Goal: Check status: Check status

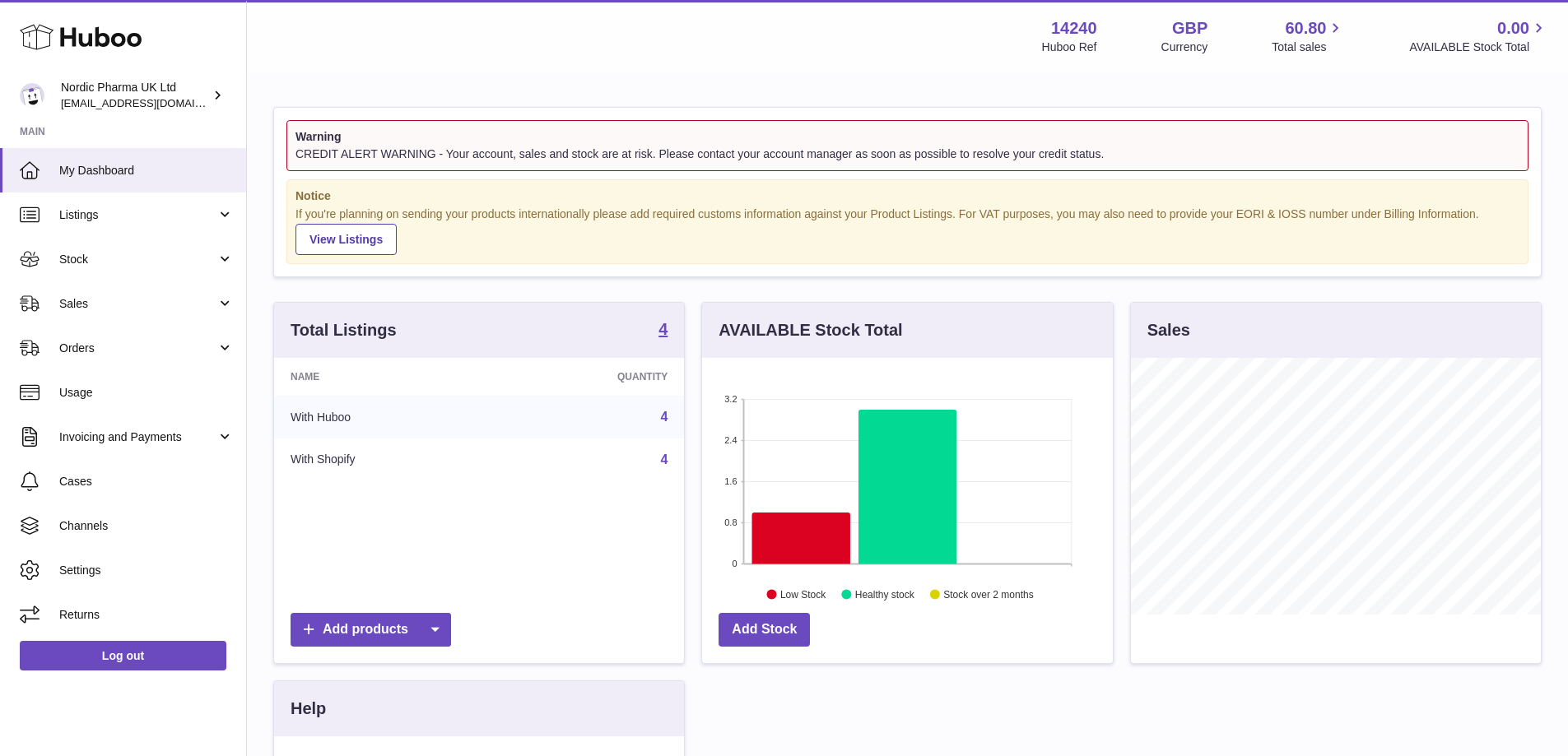
scroll to position [257, 411]
click at [148, 347] on span "Orders" at bounding box center [138, 349] width 157 height 16
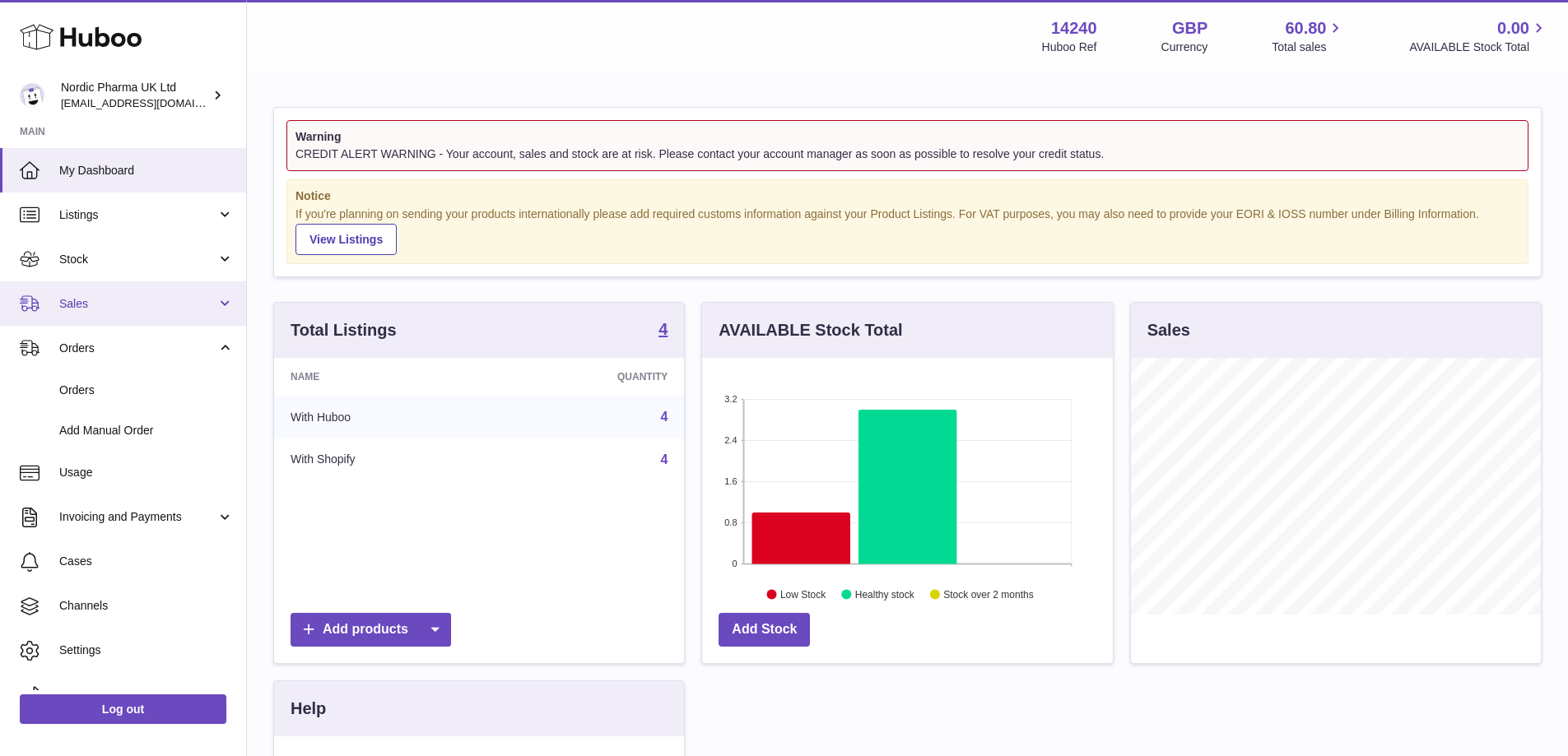
click at [160, 304] on span "Sales" at bounding box center [138, 304] width 157 height 16
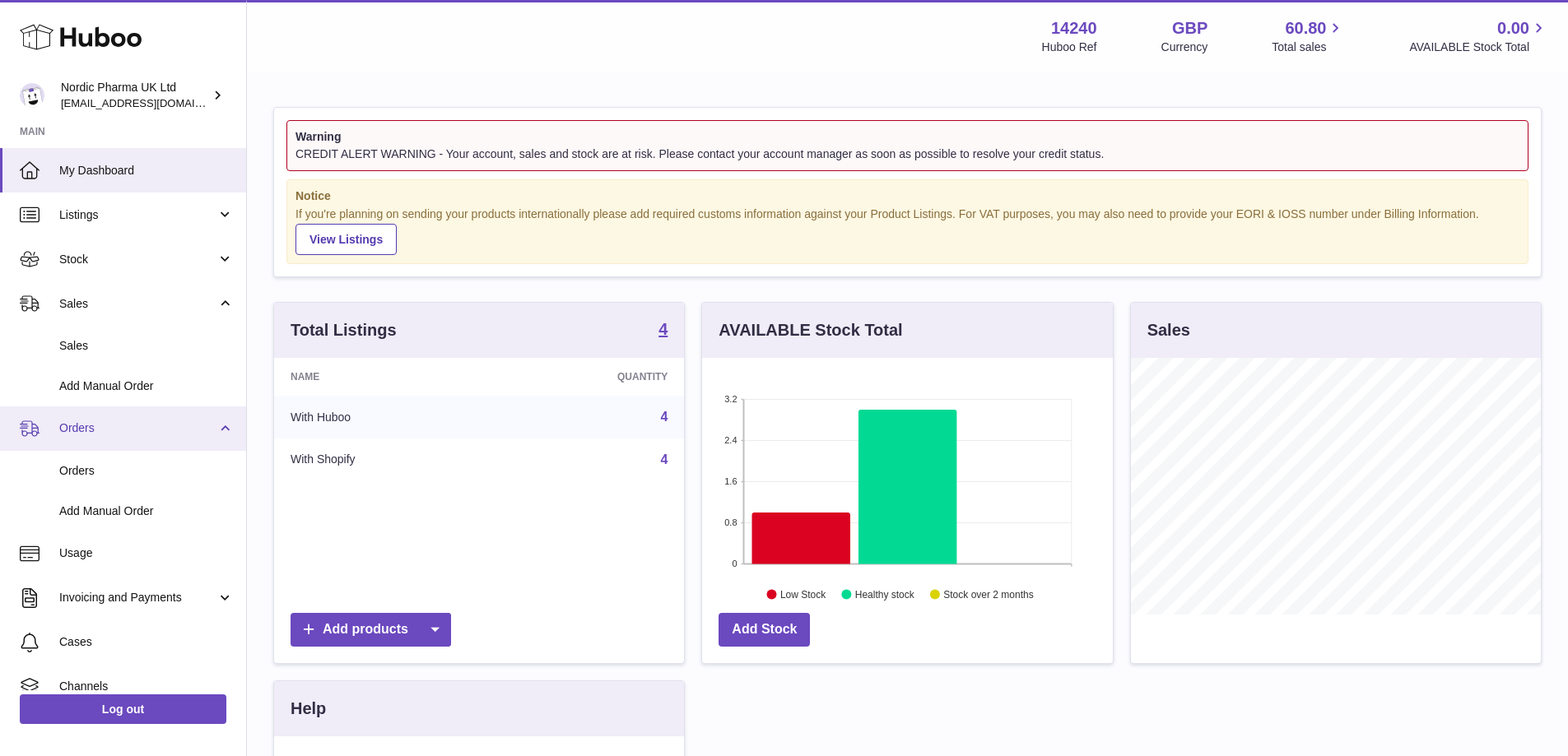
click at [154, 436] on span "Orders" at bounding box center [138, 428] width 157 height 16
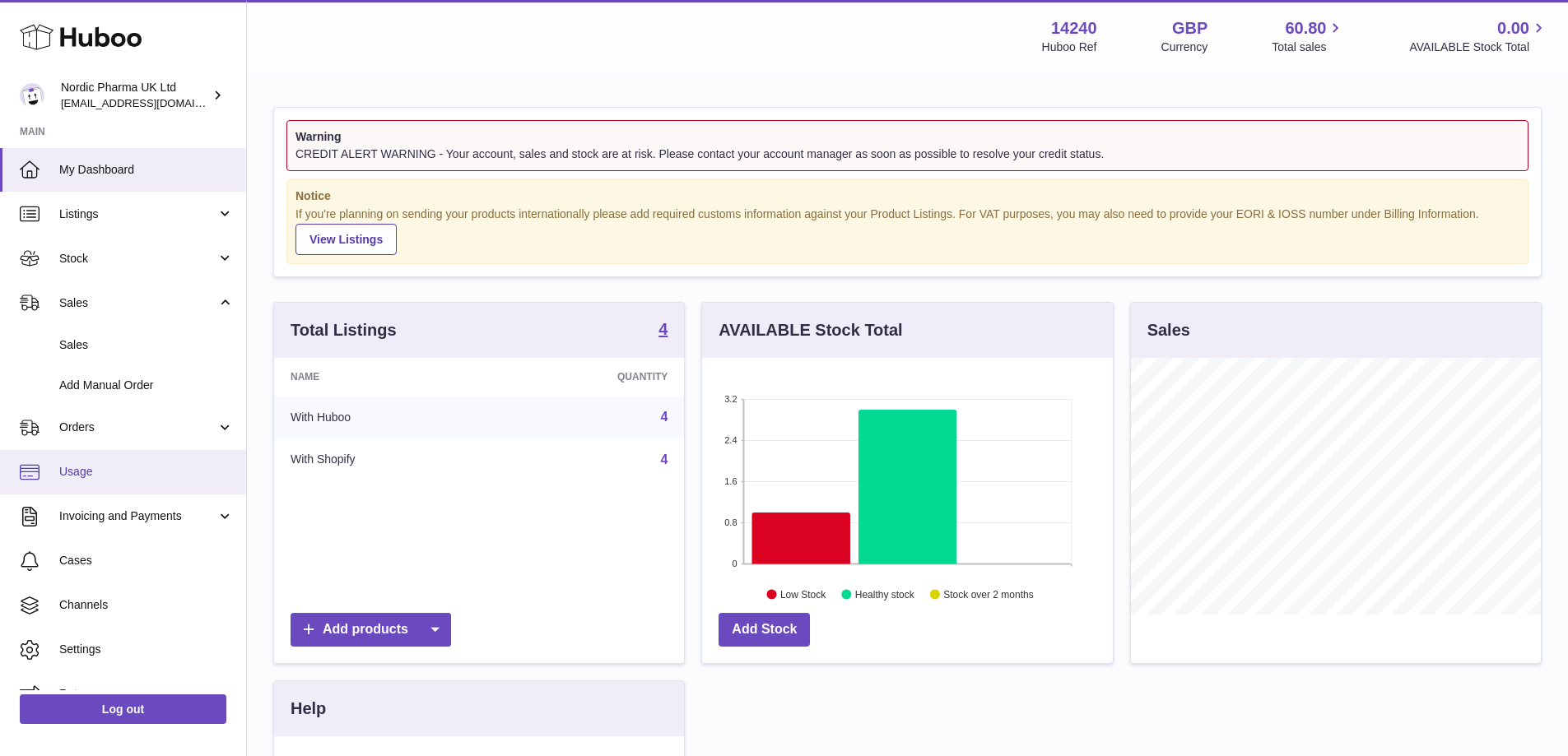
scroll to position [0, 0]
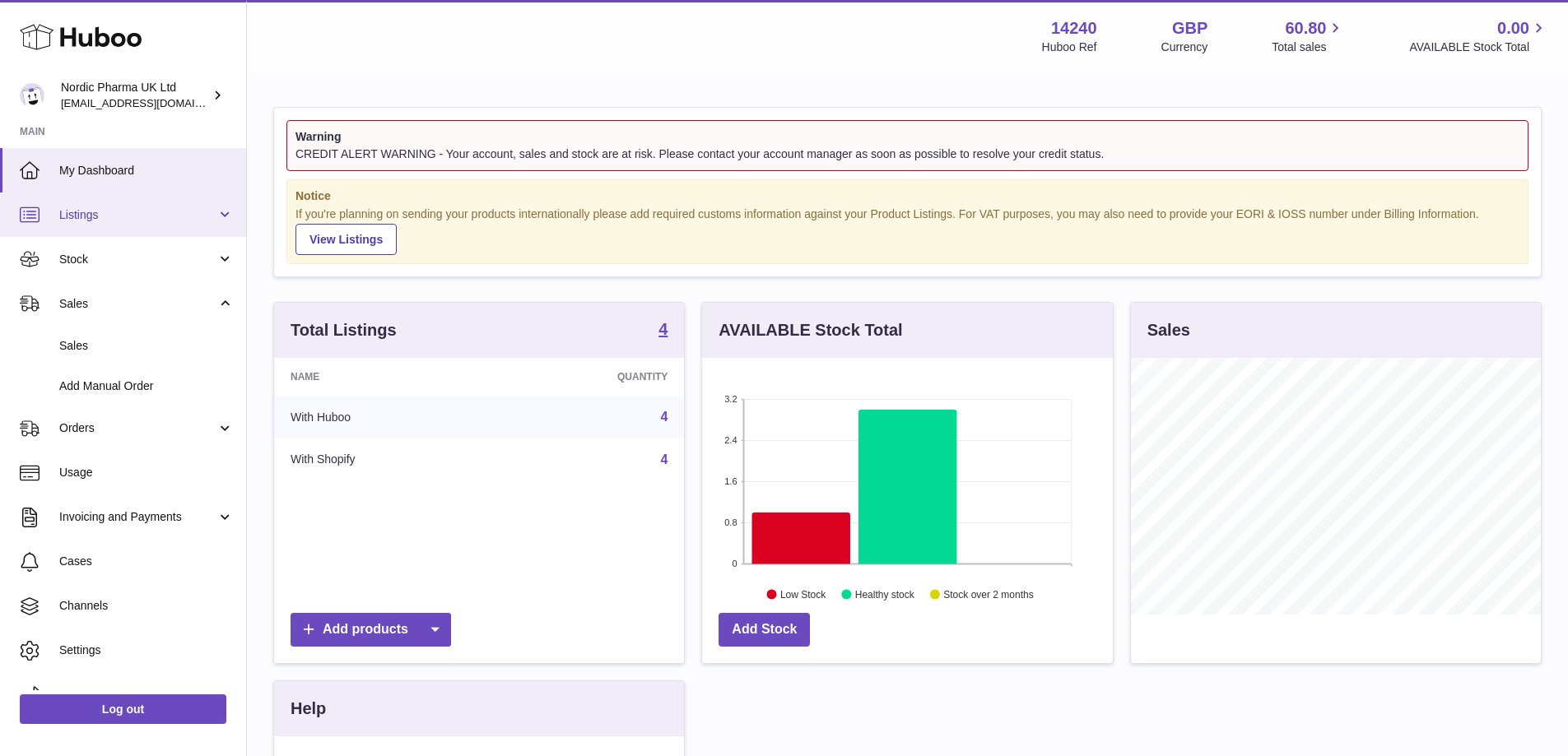
click at [112, 223] on link "Listings" at bounding box center [123, 215] width 246 height 45
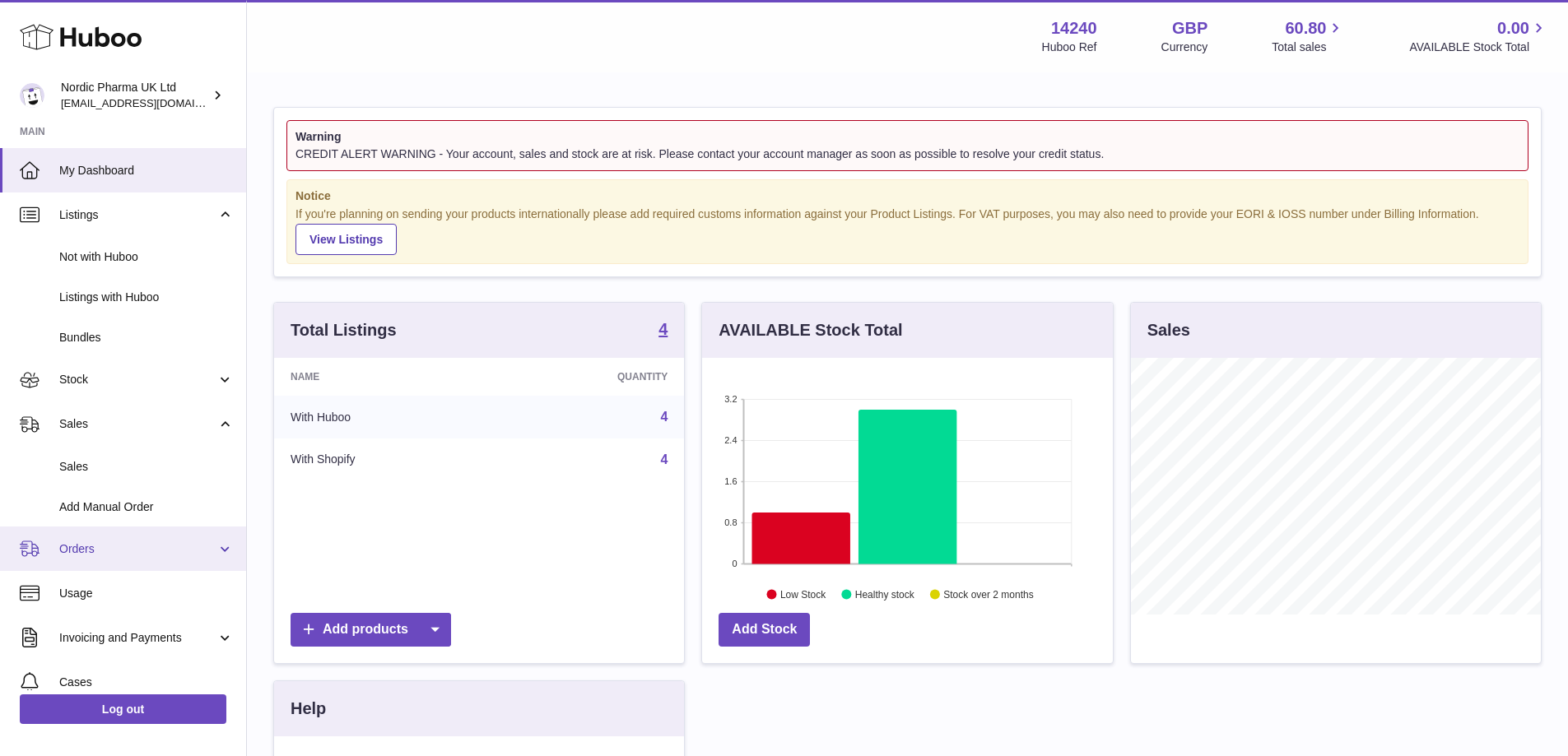
click at [82, 547] on span "Orders" at bounding box center [138, 549] width 157 height 16
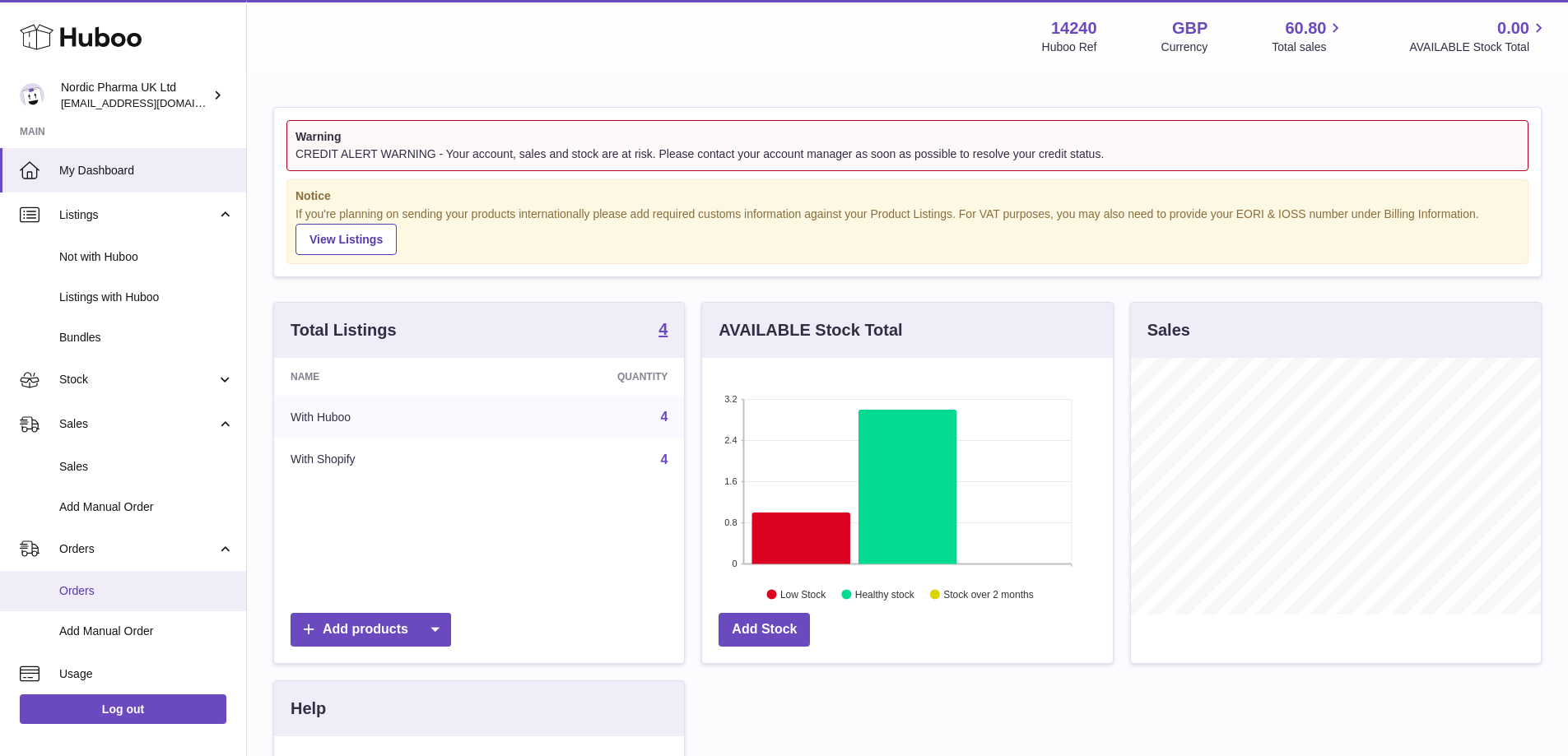
click at [87, 599] on span "Orders" at bounding box center [146, 591] width 174 height 16
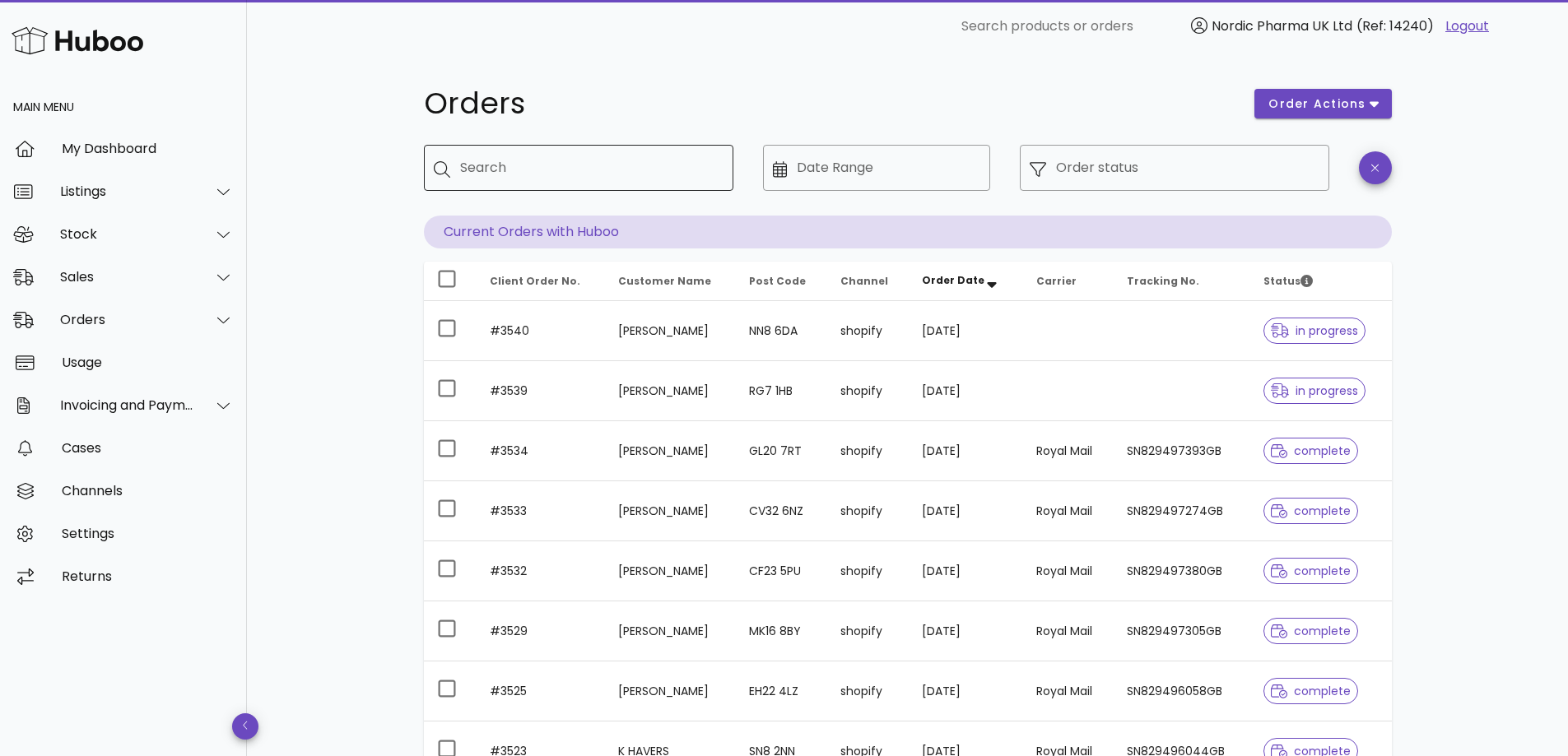
click at [653, 162] on input "Search" at bounding box center [589, 167] width 260 height 26
type input "****"
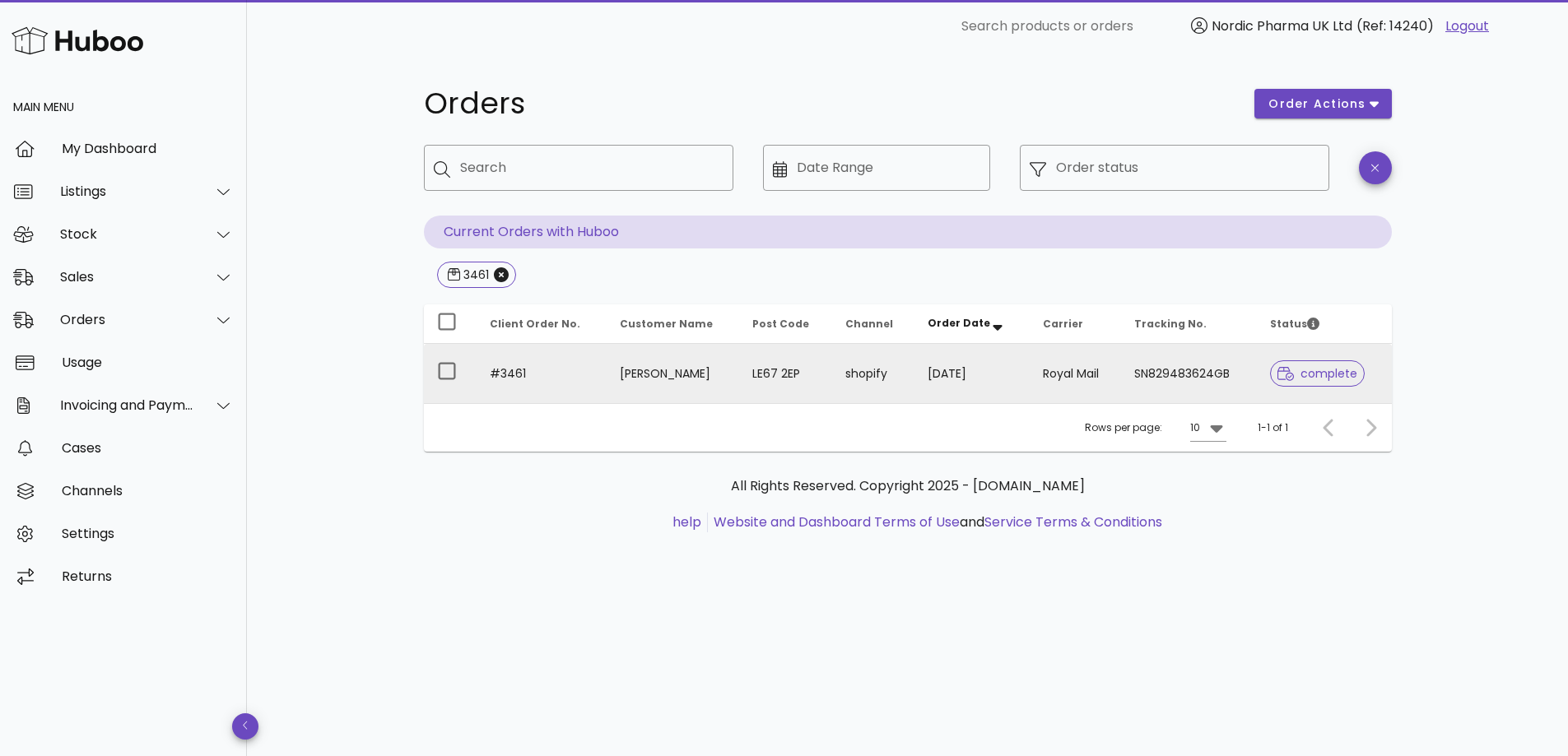
click at [680, 371] on td "MALGORZATA SZYCHTA" at bounding box center [672, 373] width 132 height 59
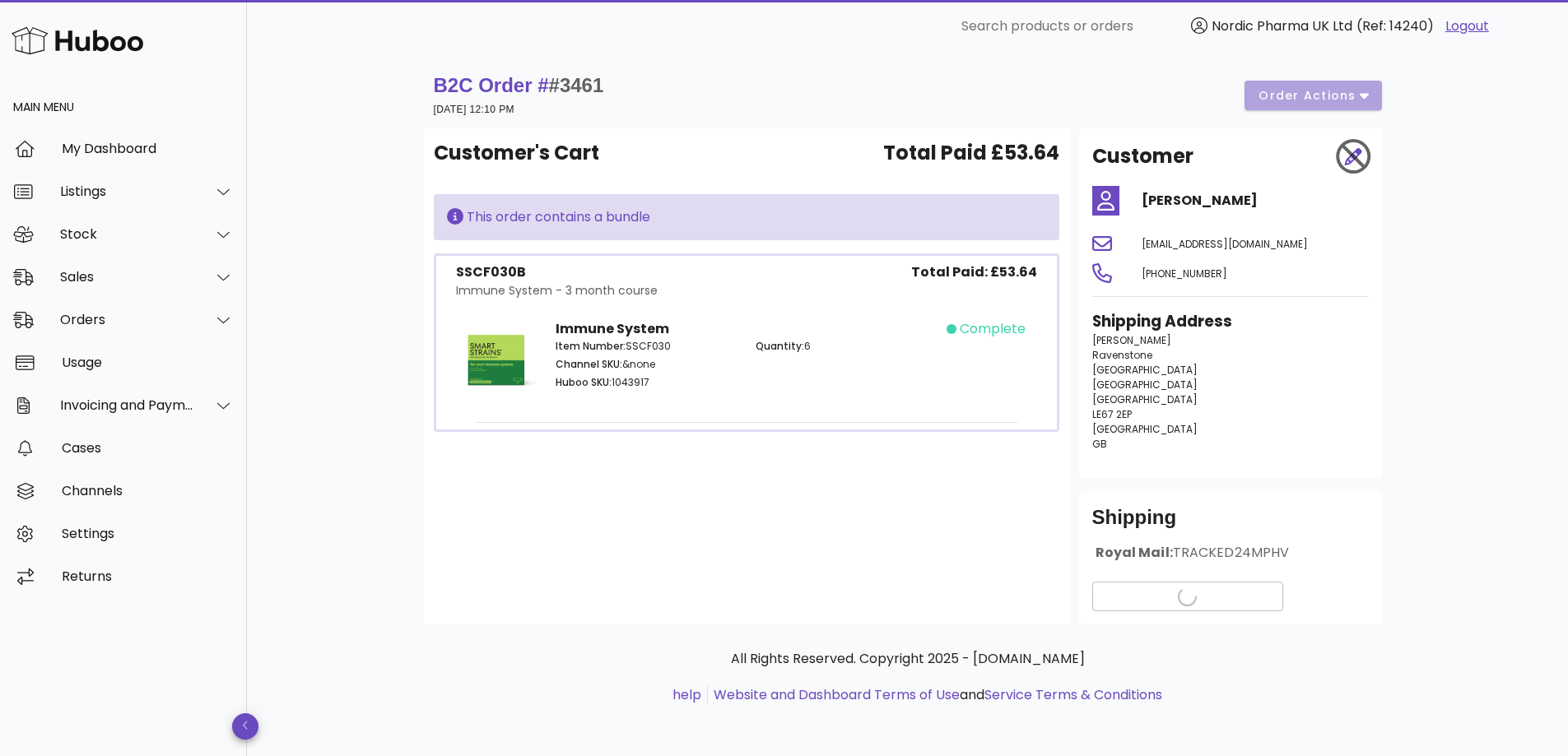
click at [302, 54] on div "B2C Order # #3461 30 September 2025 at 12:10 PM order actions Customer's Cart T…" at bounding box center [907, 405] width 1321 height 705
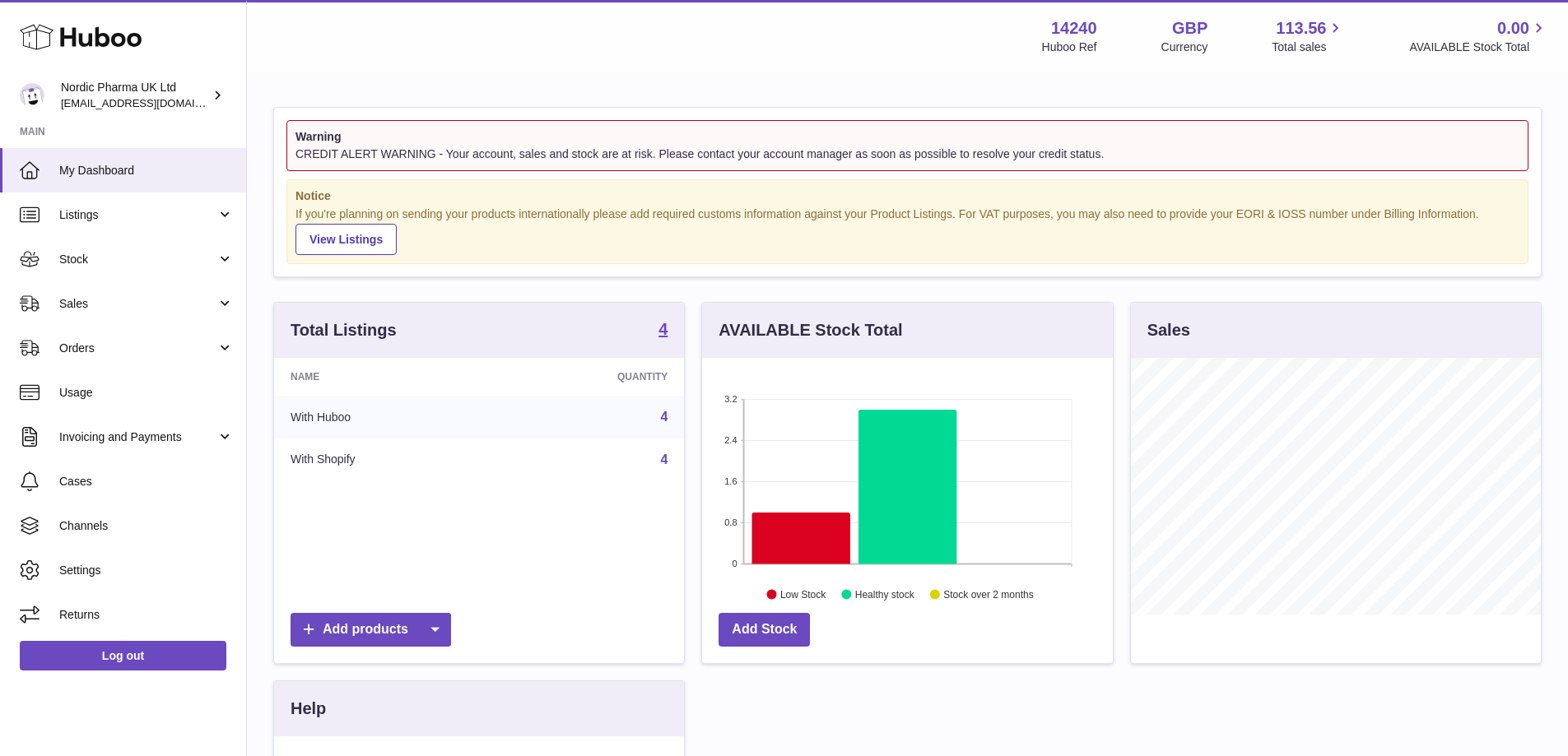
scroll to position [257, 411]
click at [142, 311] on span "Sales" at bounding box center [138, 304] width 157 height 16
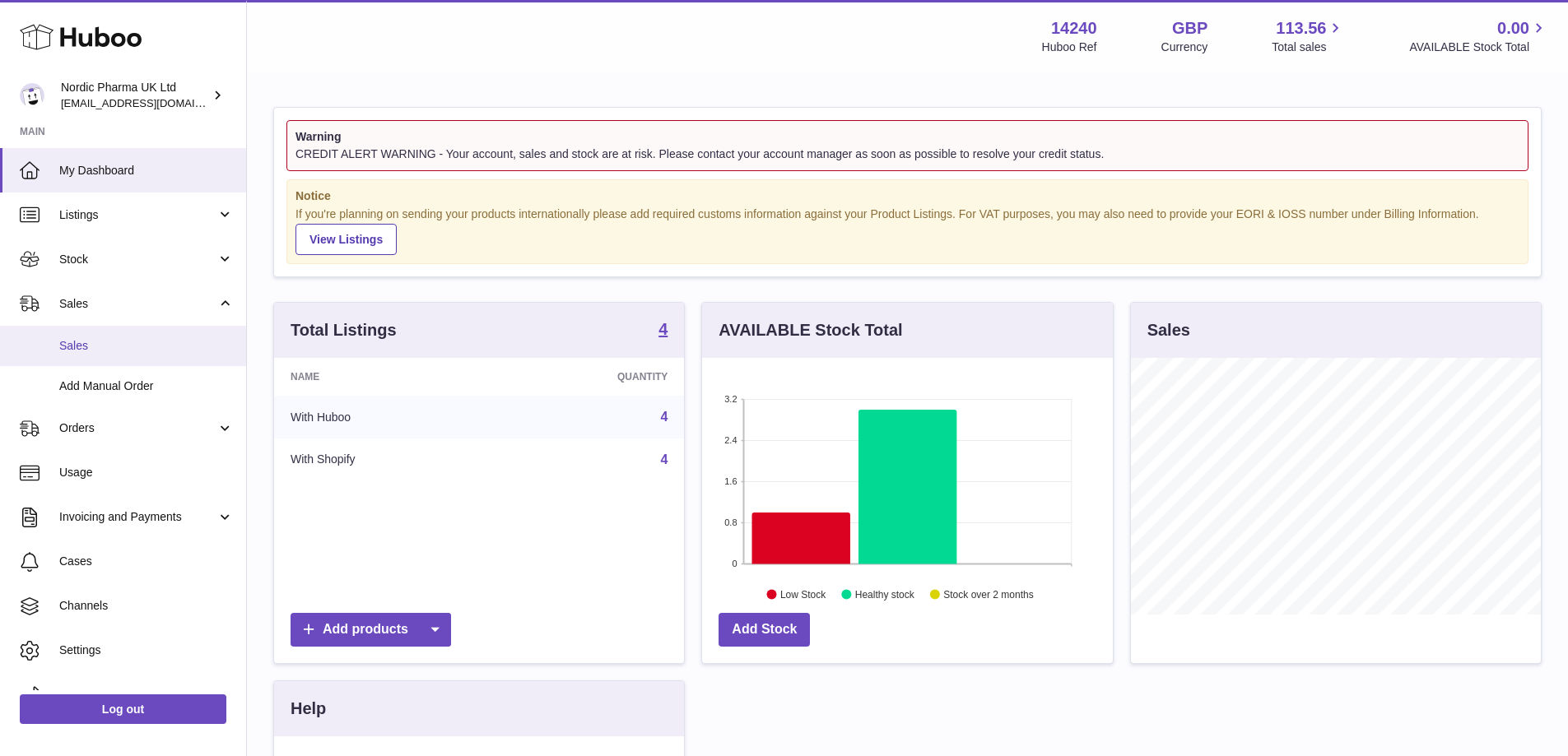
click at [72, 352] on span "Sales" at bounding box center [146, 346] width 174 height 16
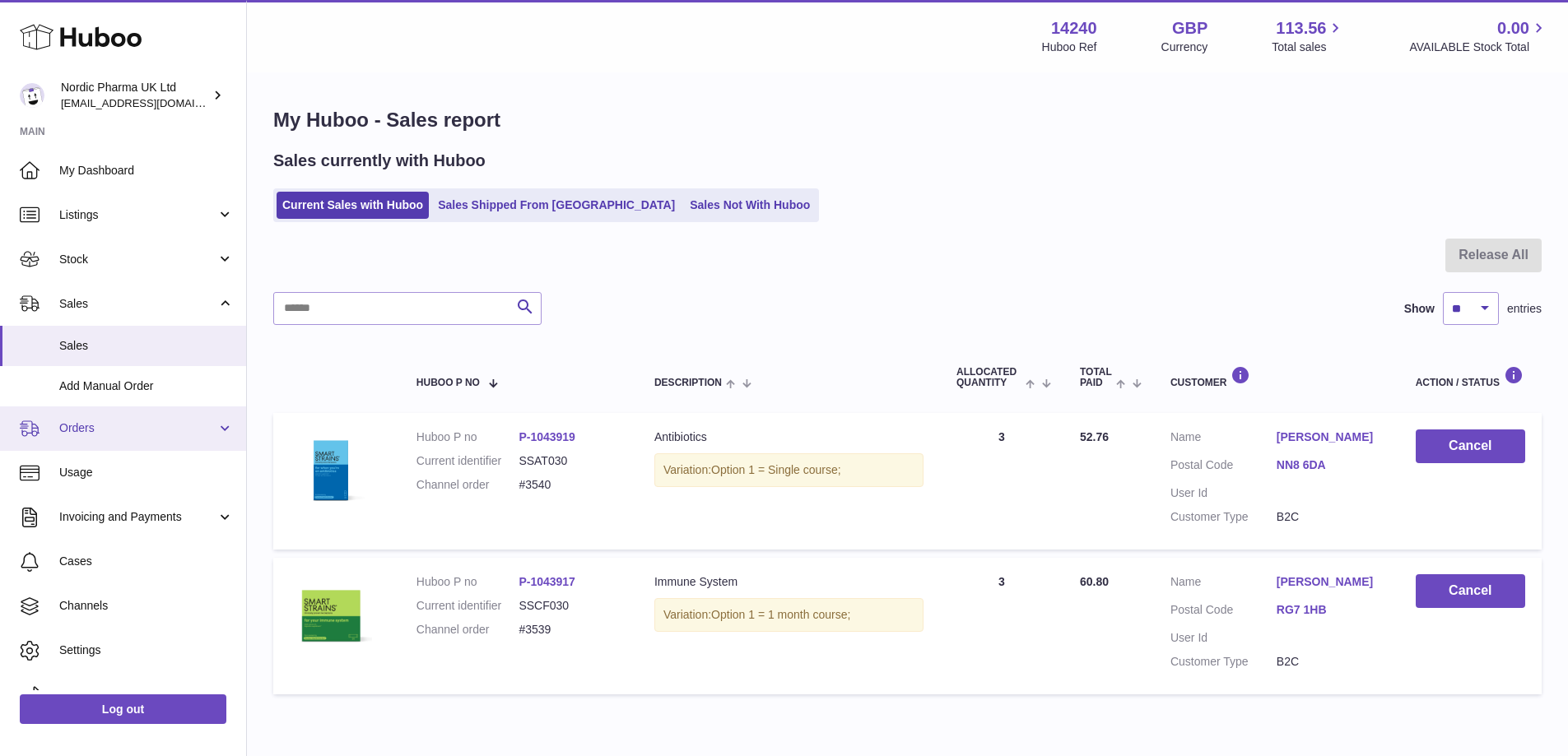
click at [80, 431] on span "Orders" at bounding box center [138, 428] width 157 height 16
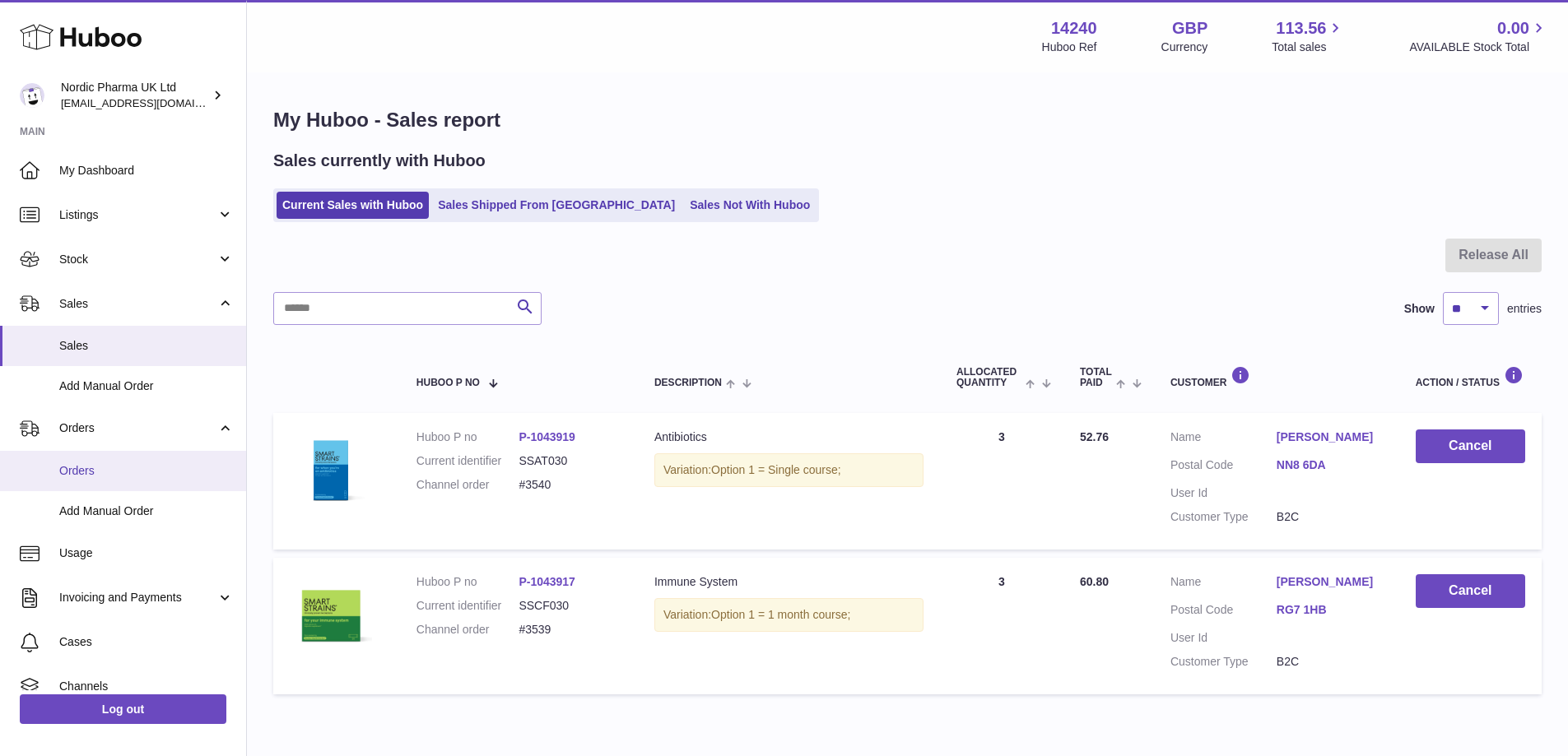
click at [78, 465] on span "Orders" at bounding box center [146, 471] width 174 height 16
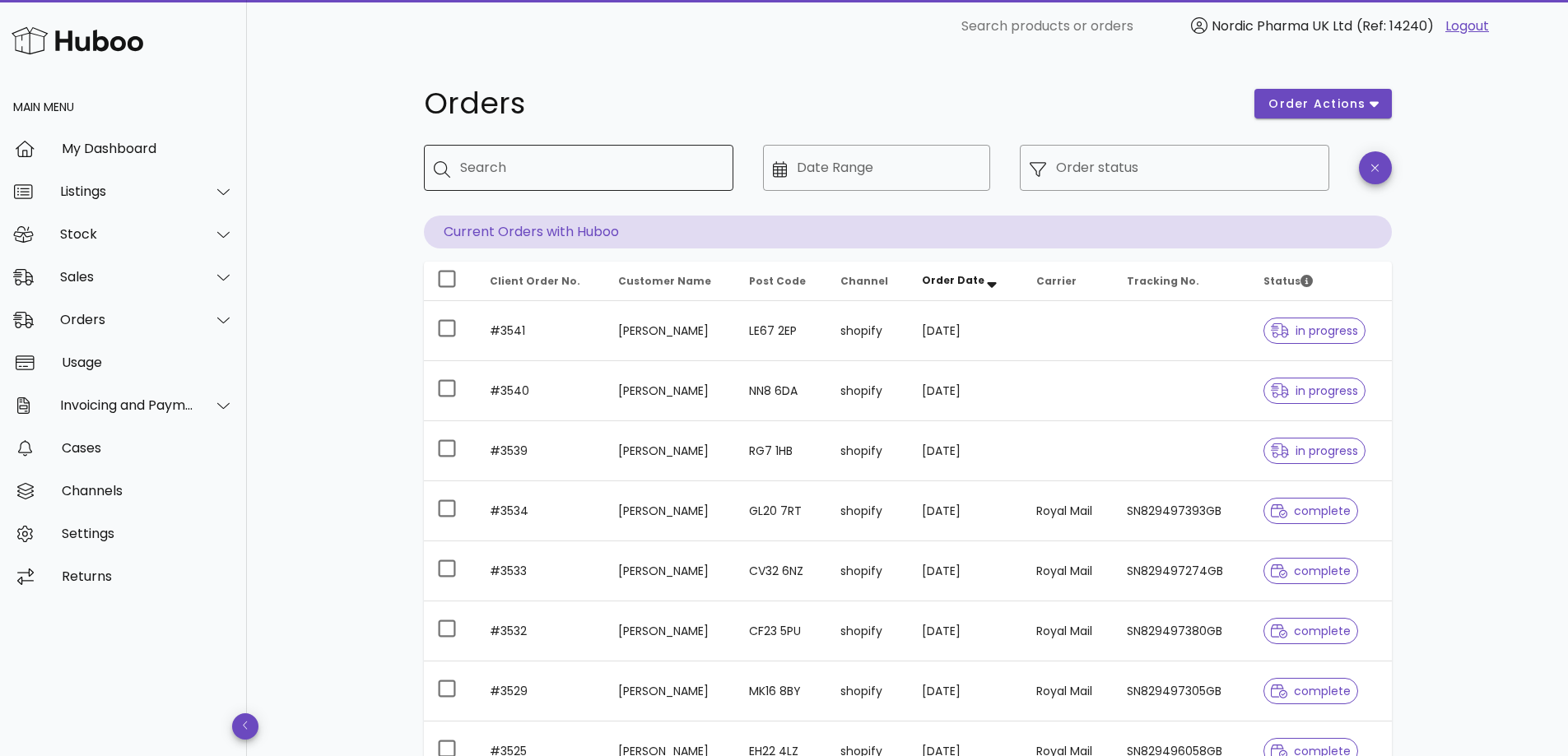
click at [473, 169] on input "Search" at bounding box center [589, 167] width 260 height 26
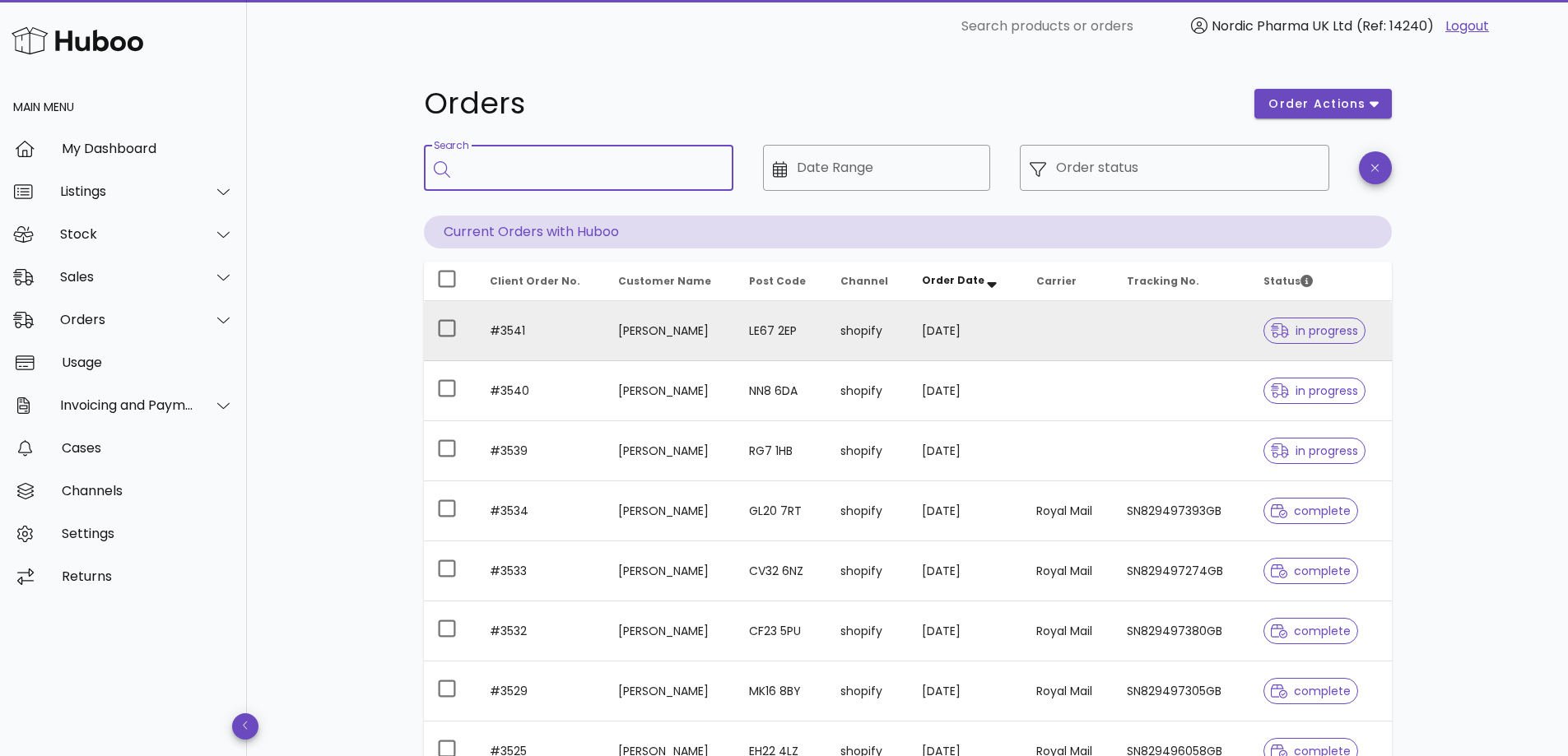
click at [650, 331] on td "[PERSON_NAME]" at bounding box center [670, 330] width 131 height 60
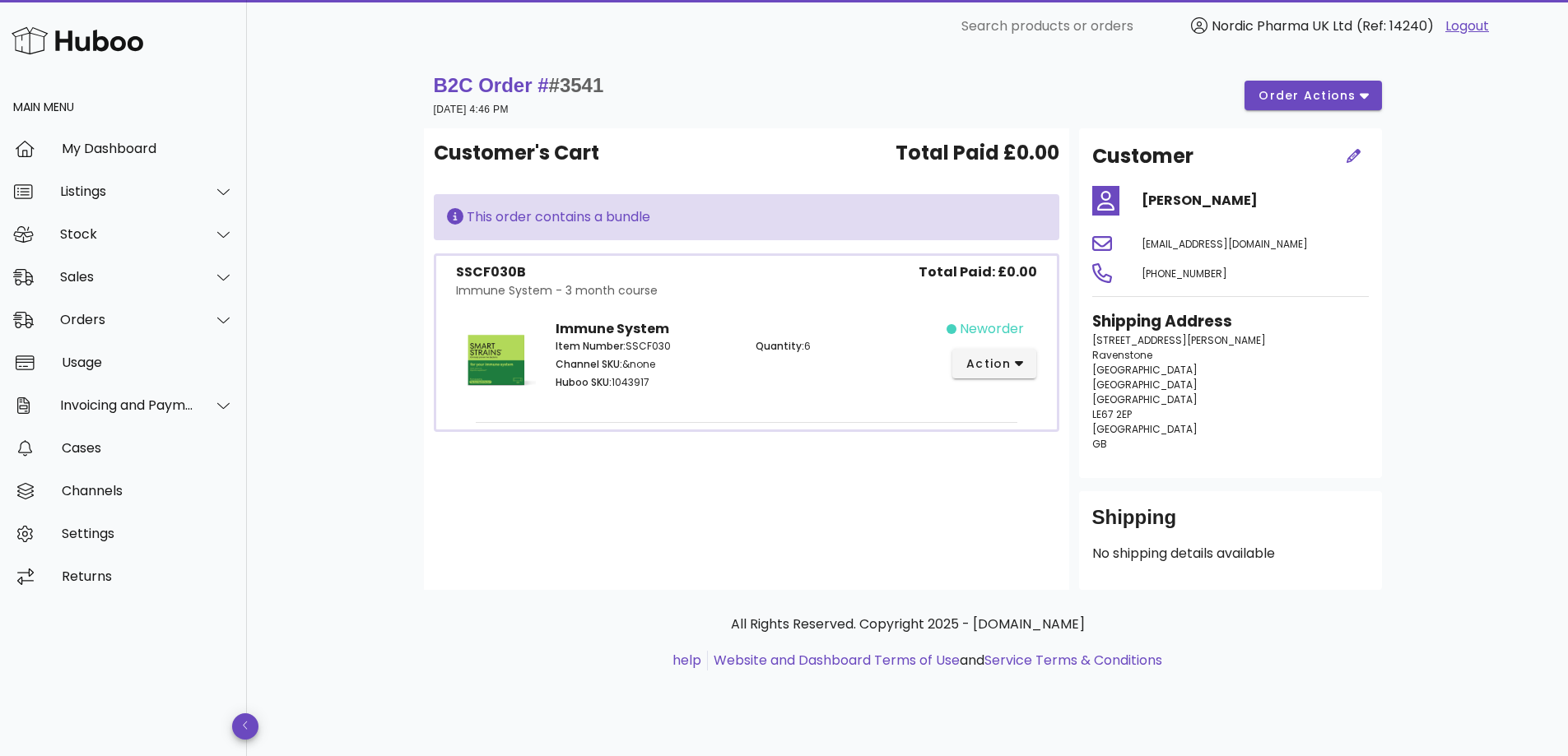
drag, startPoint x: 89, startPoint y: 322, endPoint x: 349, endPoint y: 257, distance: 268.0
click at [349, 257] on div "B2C Order # #3541 07 October 2025 at 4:46 PM order actions Customer's Cart Tota…" at bounding box center [907, 404] width 1321 height 703
click at [228, 327] on icon at bounding box center [223, 320] width 13 height 15
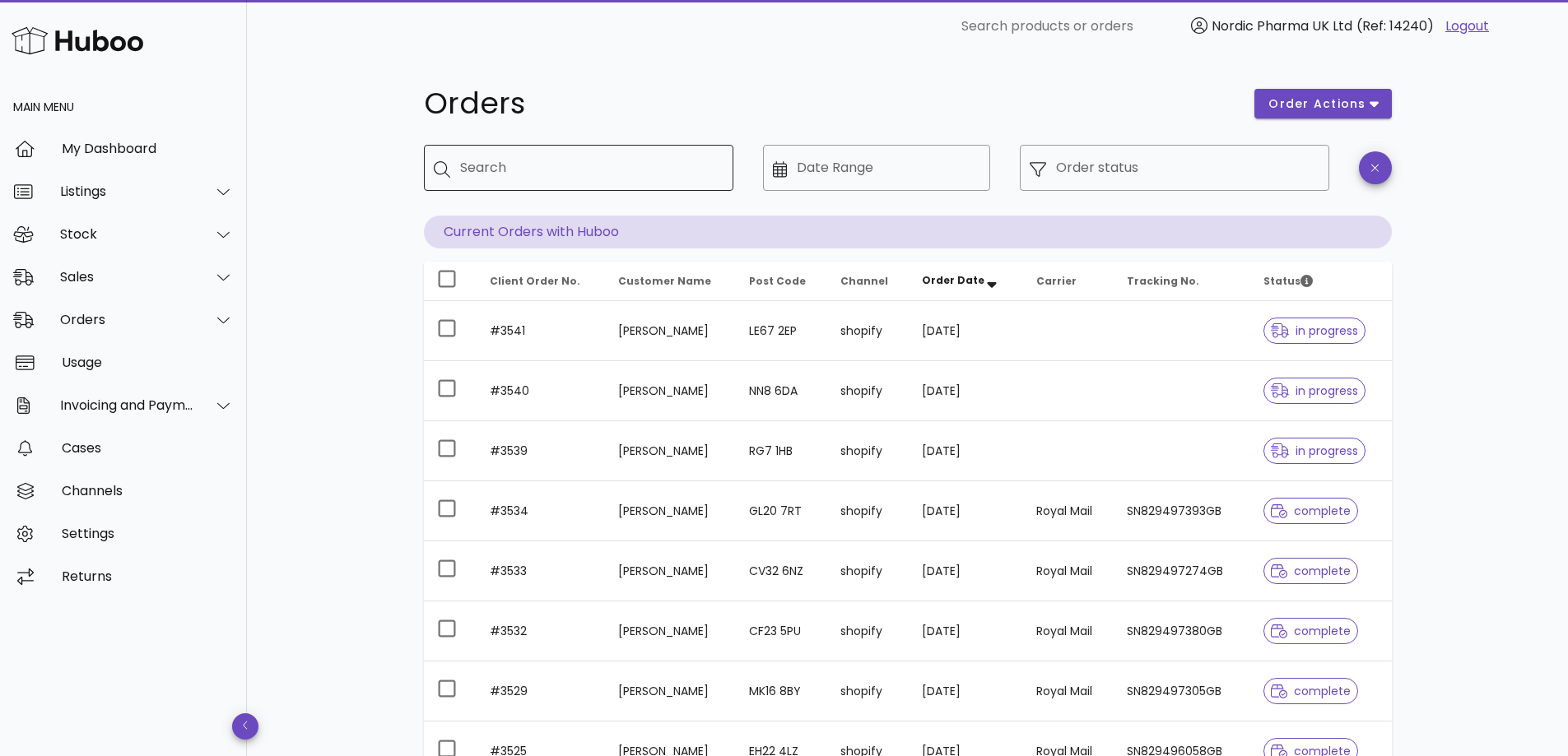
click at [499, 176] on input "Search" at bounding box center [589, 167] width 260 height 26
type input "****"
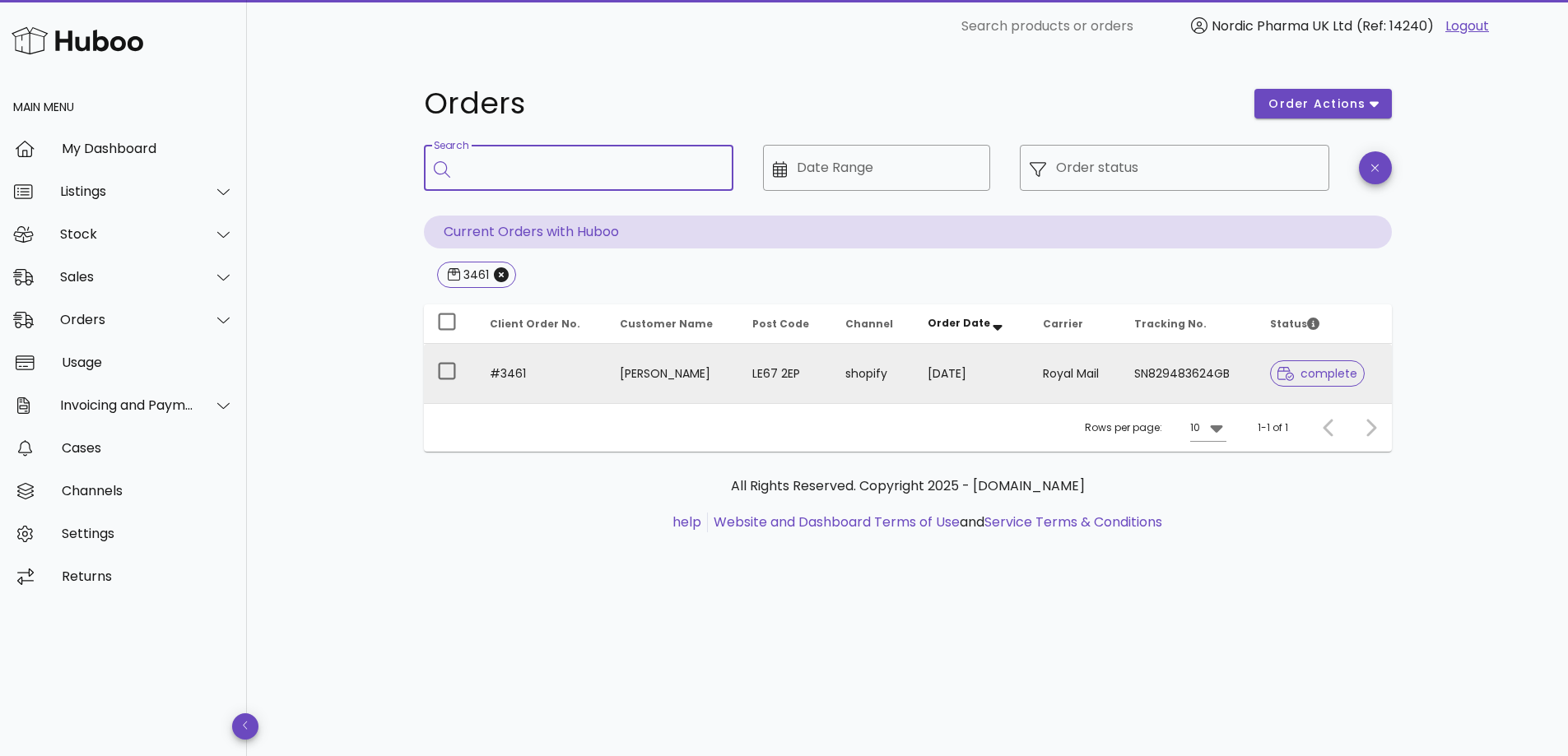
click at [678, 373] on td "[PERSON_NAME]" at bounding box center [672, 373] width 132 height 59
